Goal: Navigation & Orientation: Find specific page/section

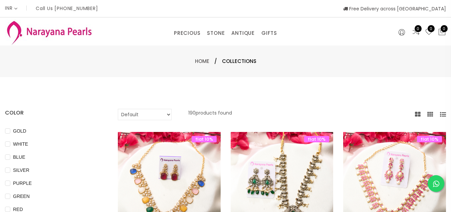
click at [216, 27] on div "PRECIOUS CUSTOM MADE-GEMS PRECIOUS [PERSON_NAME] EARRINGS / JHUMKAS NECKLACE AN…" at bounding box center [226, 31] width 110 height 13
click at [217, 32] on link "STONE" at bounding box center [216, 33] width 18 height 10
click at [252, 55] on link "EARRINGS / JHUMKAS" at bounding box center [263, 53] width 57 height 11
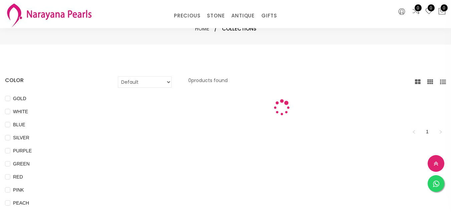
scroll to position [80, 0]
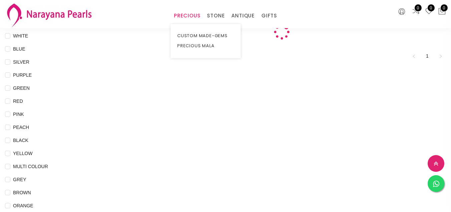
click at [183, 11] on link "PRECIOUS" at bounding box center [187, 16] width 26 height 10
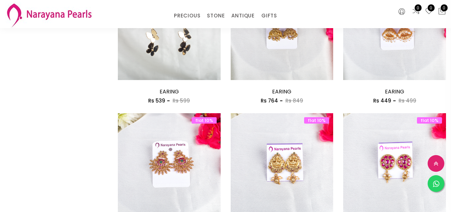
scroll to position [400, 0]
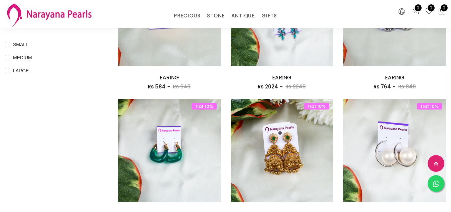
scroll to position [312, 0]
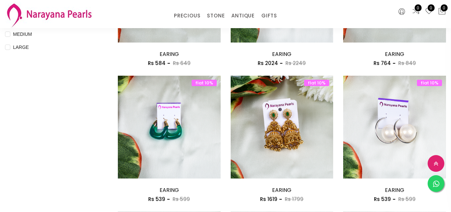
scroll to position [0, 0]
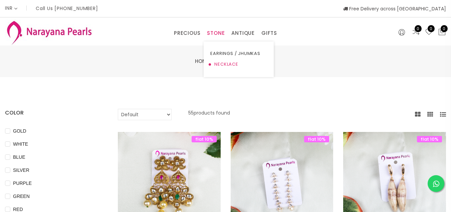
click at [218, 60] on link "NECKLACE" at bounding box center [239, 64] width 57 height 11
